Goal: Transaction & Acquisition: Purchase product/service

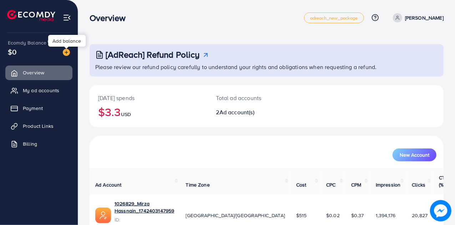
click at [67, 51] on img at bounding box center [66, 52] width 7 height 7
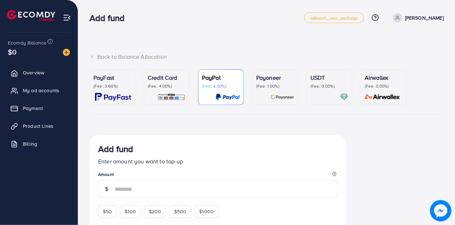
click at [106, 85] on p "(Fee: 3.60%)" at bounding box center [112, 86] width 38 height 6
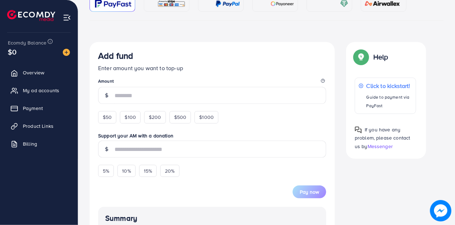
scroll to position [94, 0]
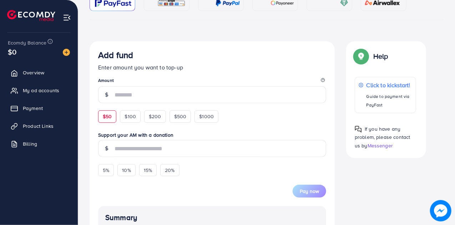
click at [105, 119] on span "$50" at bounding box center [107, 116] width 9 height 7
type input "**"
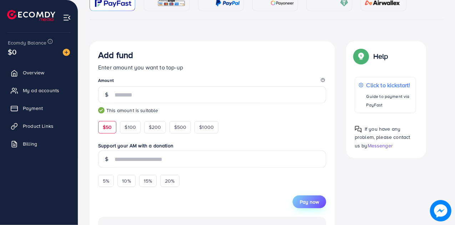
click at [311, 199] on span "Pay now" at bounding box center [309, 202] width 19 height 7
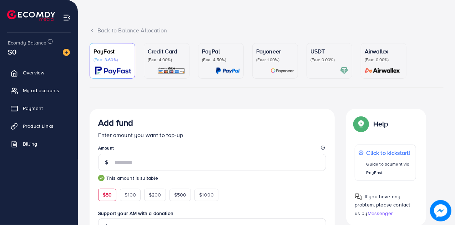
scroll to position [25, 0]
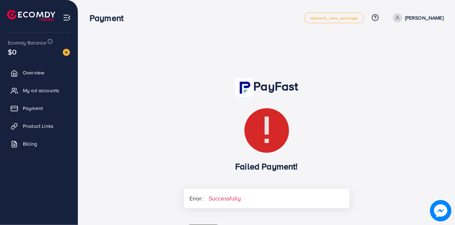
scroll to position [64, 0]
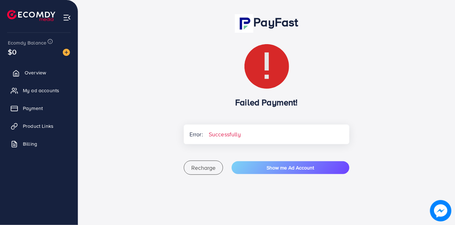
click at [31, 70] on span "Overview" at bounding box center [35, 72] width 21 height 7
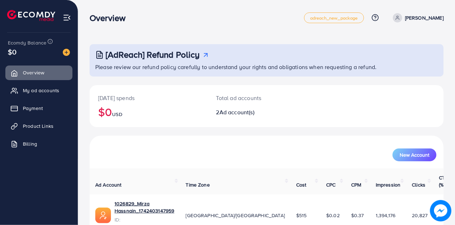
click at [66, 48] on div at bounding box center [63, 52] width 13 height 8
click at [68, 54] on img at bounding box center [66, 52] width 7 height 7
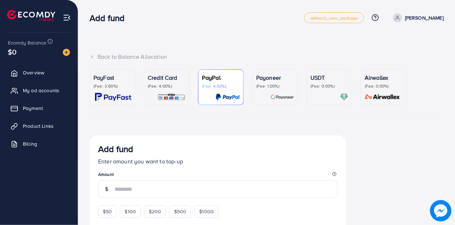
click at [121, 84] on p "(Fee: 3.60%)" at bounding box center [112, 86] width 38 height 6
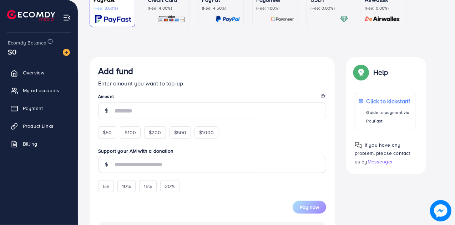
scroll to position [79, 0]
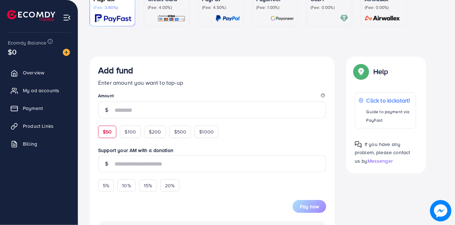
click at [110, 127] on div "$50" at bounding box center [107, 132] width 18 height 12
type input "**"
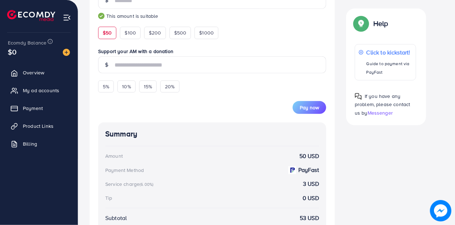
scroll to position [202, 0]
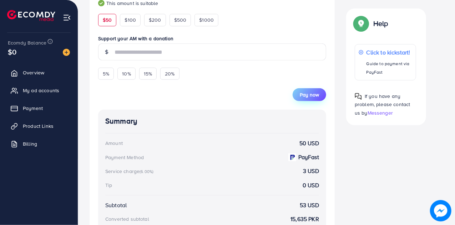
click at [311, 92] on span "Pay now" at bounding box center [309, 94] width 19 height 7
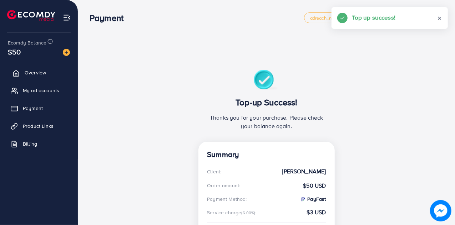
click at [38, 72] on span "Overview" at bounding box center [35, 72] width 21 height 7
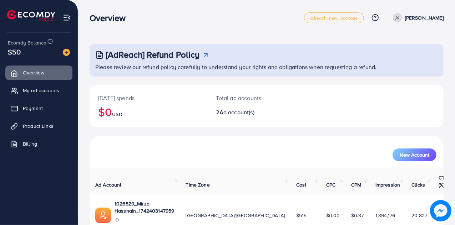
scroll to position [48, 0]
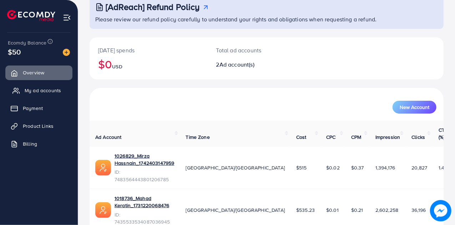
click at [45, 93] on span "My ad accounts" at bounding box center [43, 90] width 36 height 7
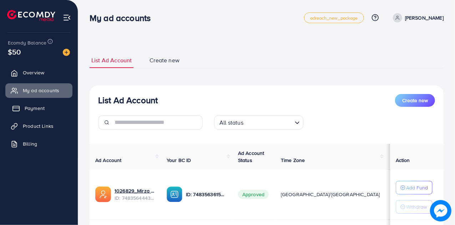
click at [44, 110] on span "Payment" at bounding box center [35, 108] width 20 height 7
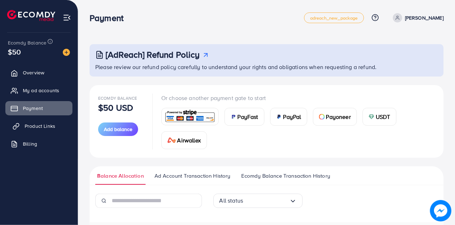
click at [39, 130] on link "Product Links" at bounding box center [38, 126] width 67 height 14
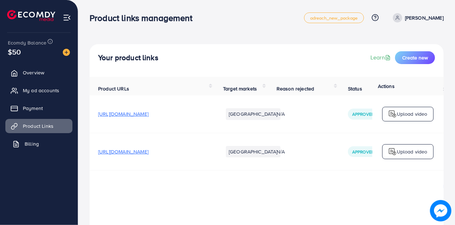
click at [34, 144] on span "Billing" at bounding box center [32, 144] width 14 height 7
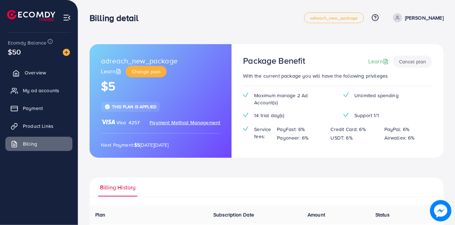
click at [52, 68] on link "Overview" at bounding box center [38, 73] width 67 height 14
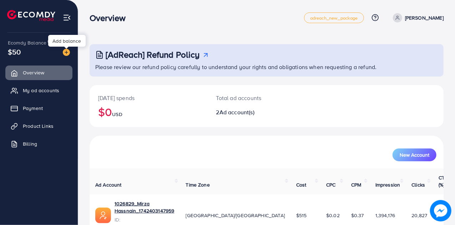
click at [66, 49] on img at bounding box center [66, 52] width 7 height 7
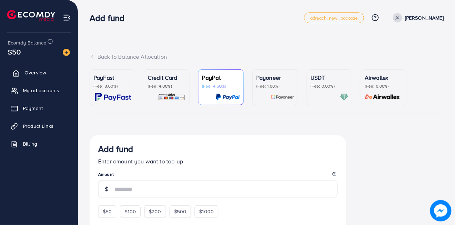
click at [50, 70] on link "Overview" at bounding box center [38, 73] width 67 height 14
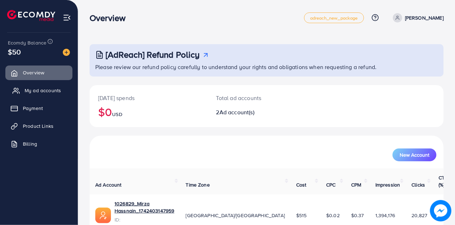
click at [37, 92] on span "My ad accounts" at bounding box center [43, 90] width 36 height 7
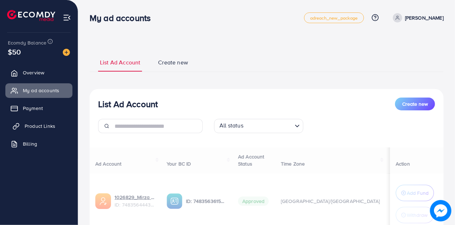
click at [35, 119] on link "Product Links" at bounding box center [38, 126] width 67 height 14
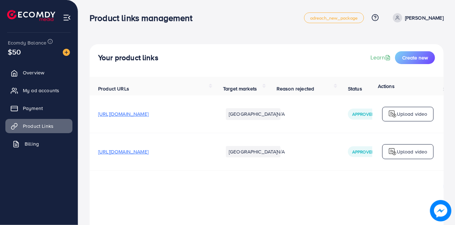
click at [37, 150] on link "Billing" at bounding box center [38, 144] width 67 height 14
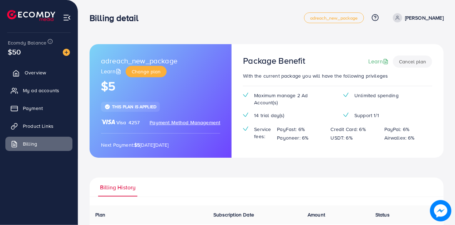
click at [41, 72] on span "Overview" at bounding box center [35, 72] width 21 height 7
